Goal: Task Accomplishment & Management: Manage account settings

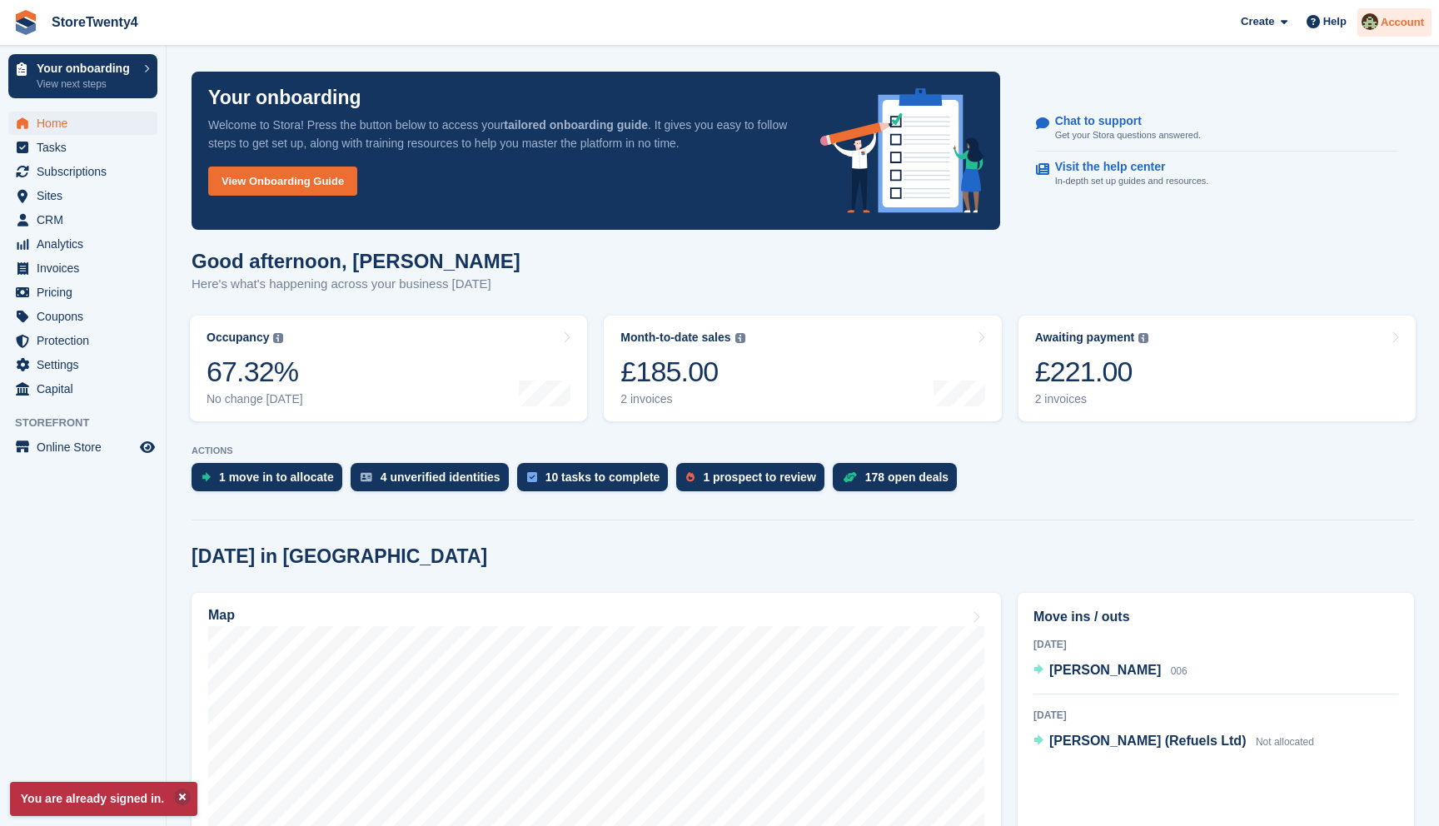
click at [1389, 17] on span "Account" at bounding box center [1402, 22] width 43 height 17
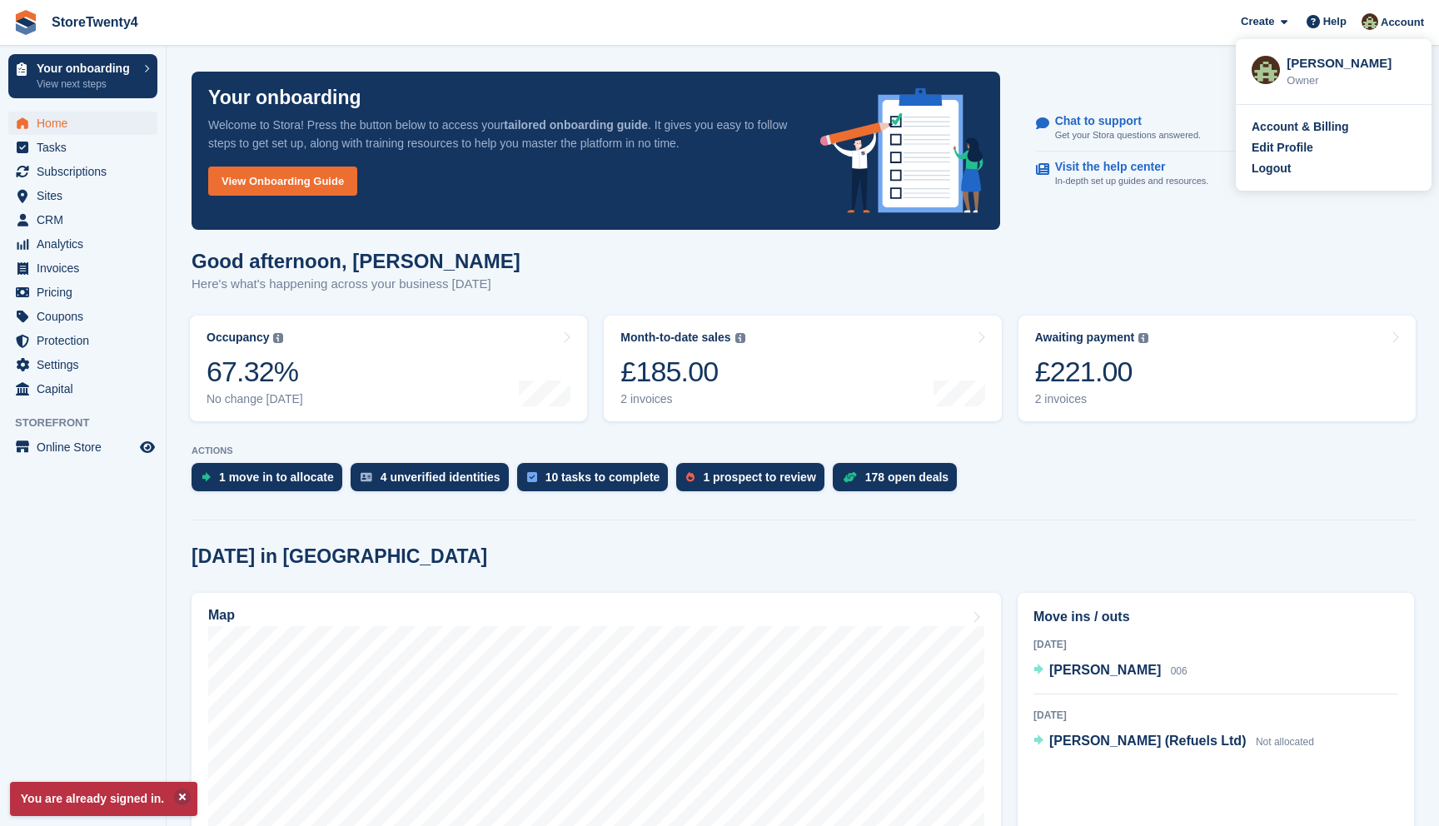
click at [1438, 271] on html "StoreTwenty4 Create Subscription Invoice Contact Deal Discount Page Help Chat S…" at bounding box center [719, 413] width 1439 height 826
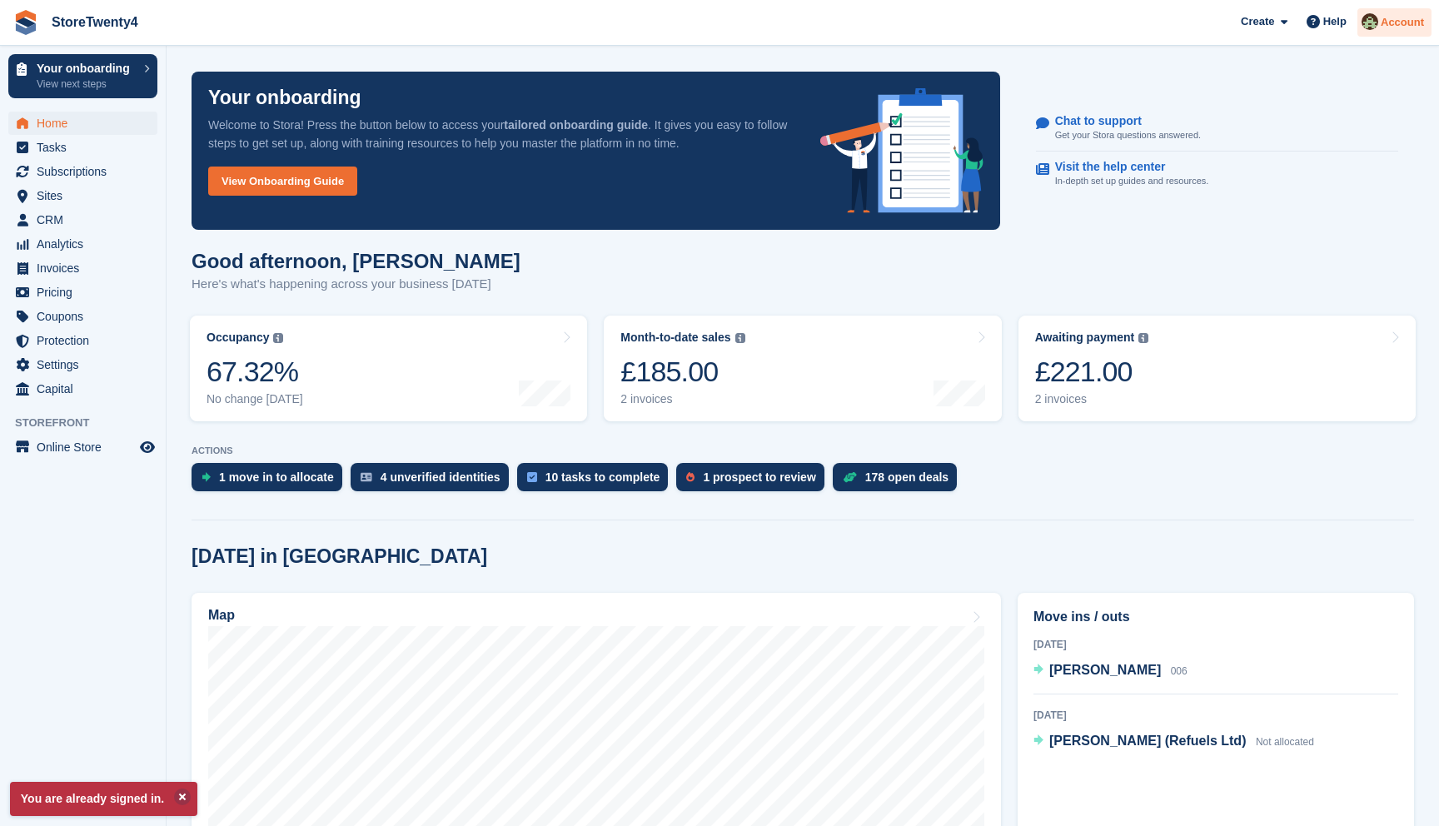
click at [1400, 22] on span "Account" at bounding box center [1402, 22] width 43 height 17
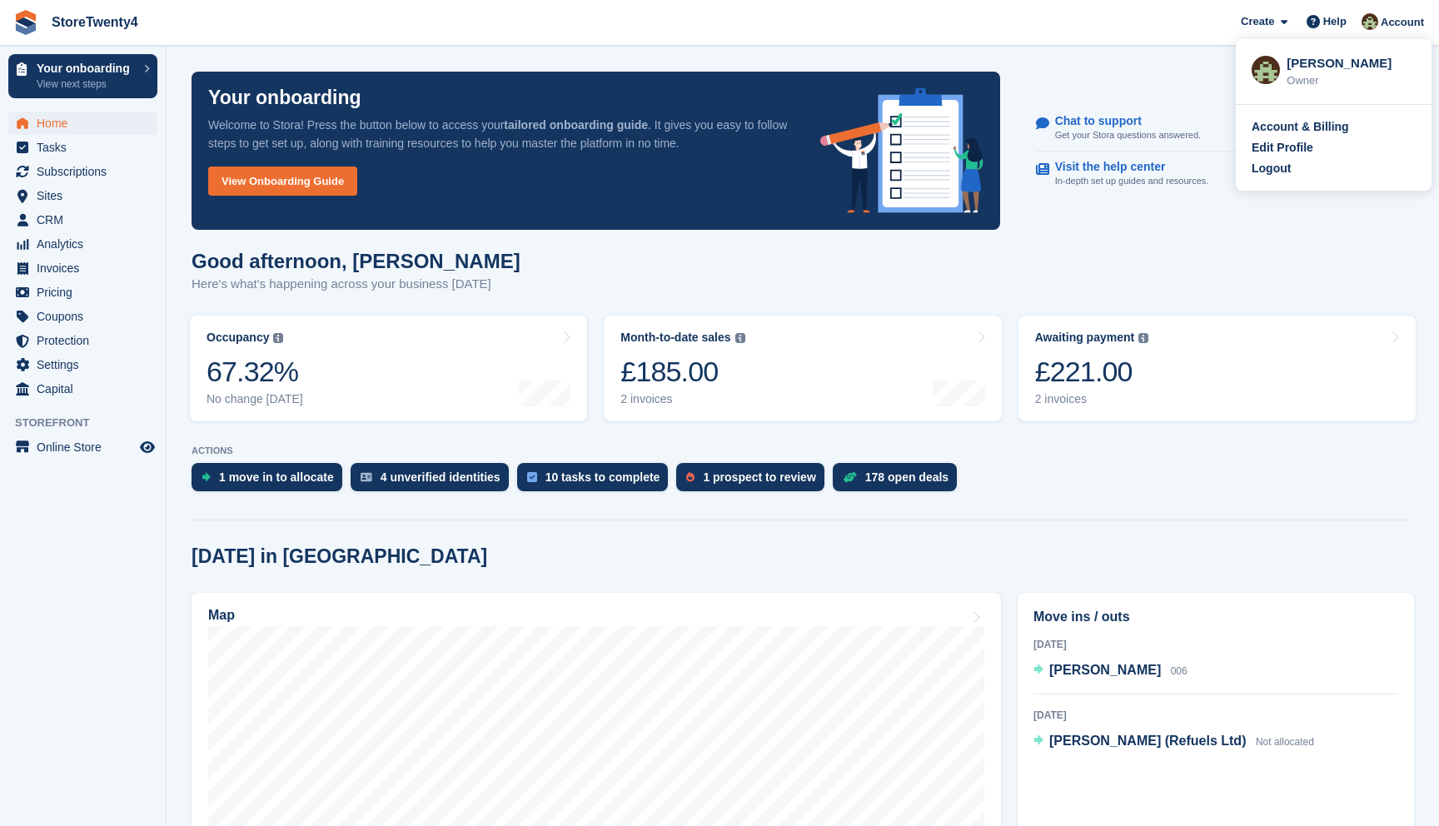
click at [1259, 182] on div "Account & Billing Edit Profile Logout" at bounding box center [1334, 148] width 196 height 86
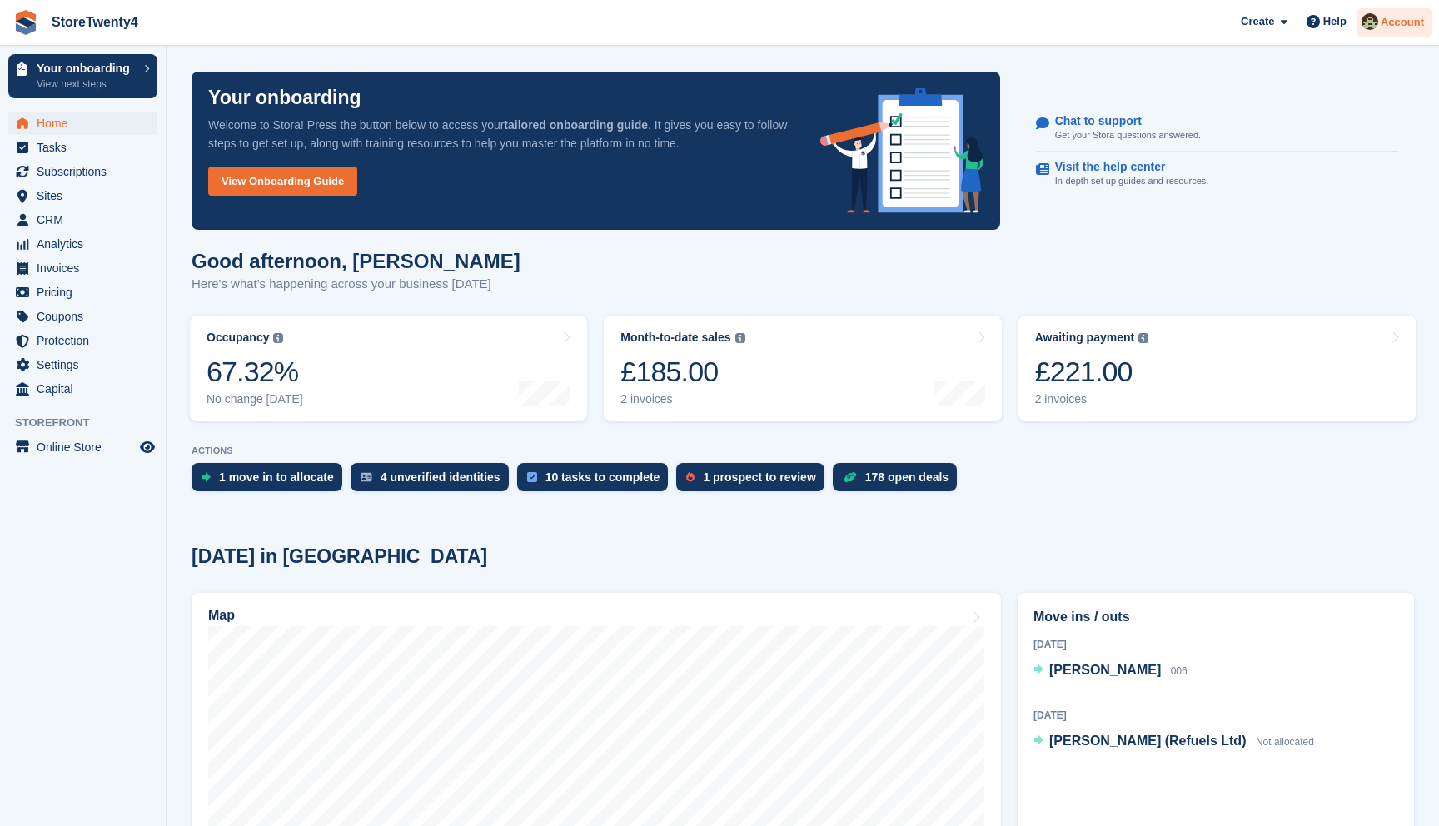
click at [1381, 35] on div "Account" at bounding box center [1395, 22] width 74 height 29
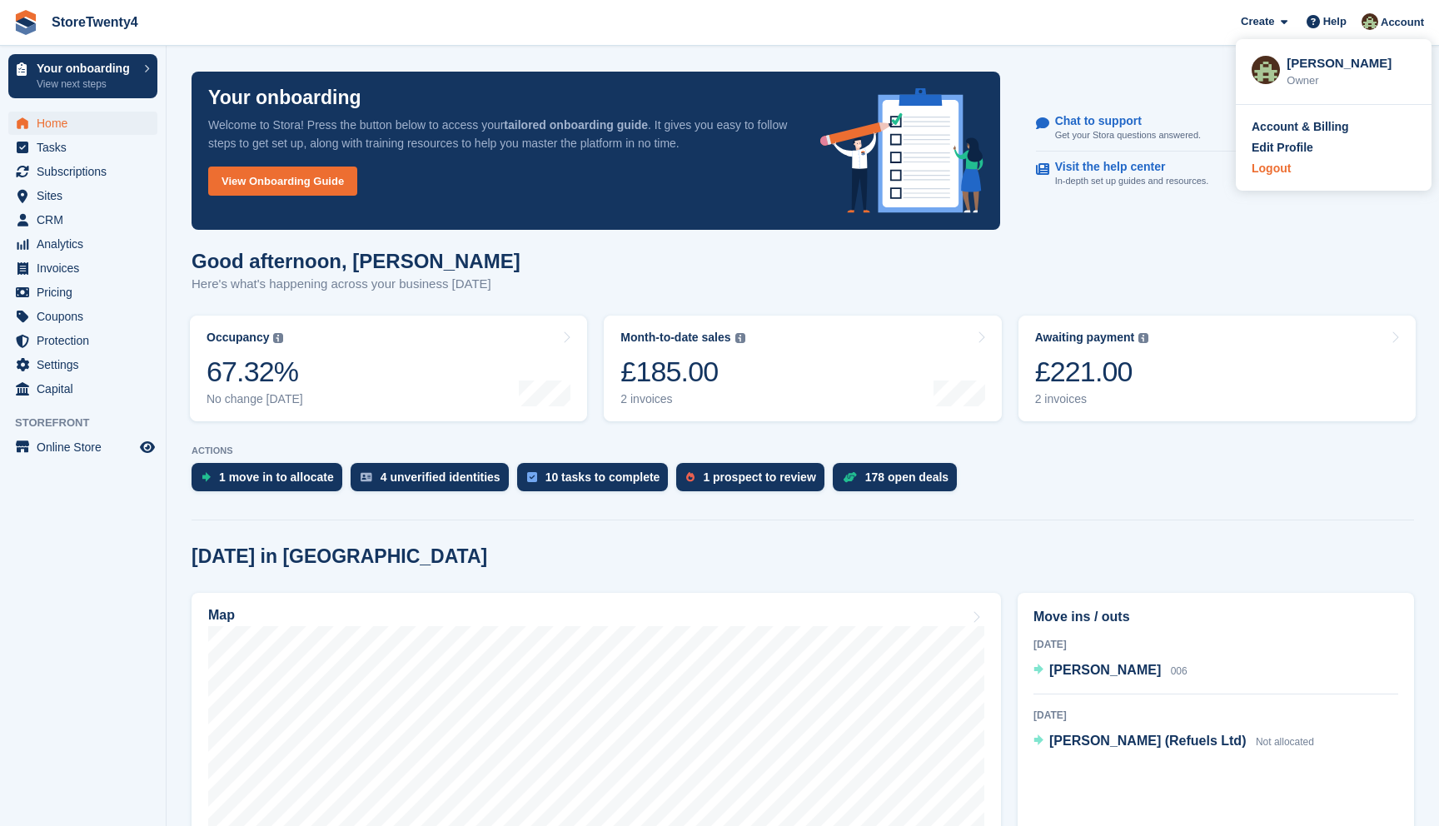
click at [1289, 172] on div "Logout" at bounding box center [1271, 168] width 39 height 17
